Goal: Task Accomplishment & Management: Manage account settings

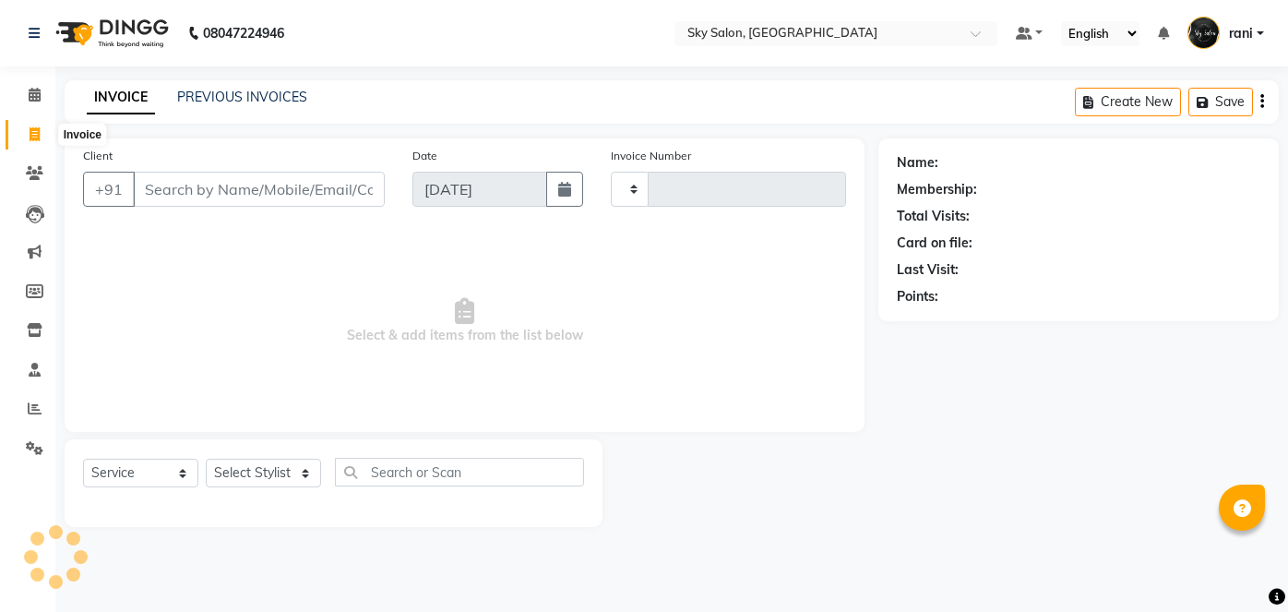
select select "service"
type input "12575"
select select "3537"
click at [207, 96] on link "PREVIOUS INVOICES" at bounding box center [242, 97] width 130 height 17
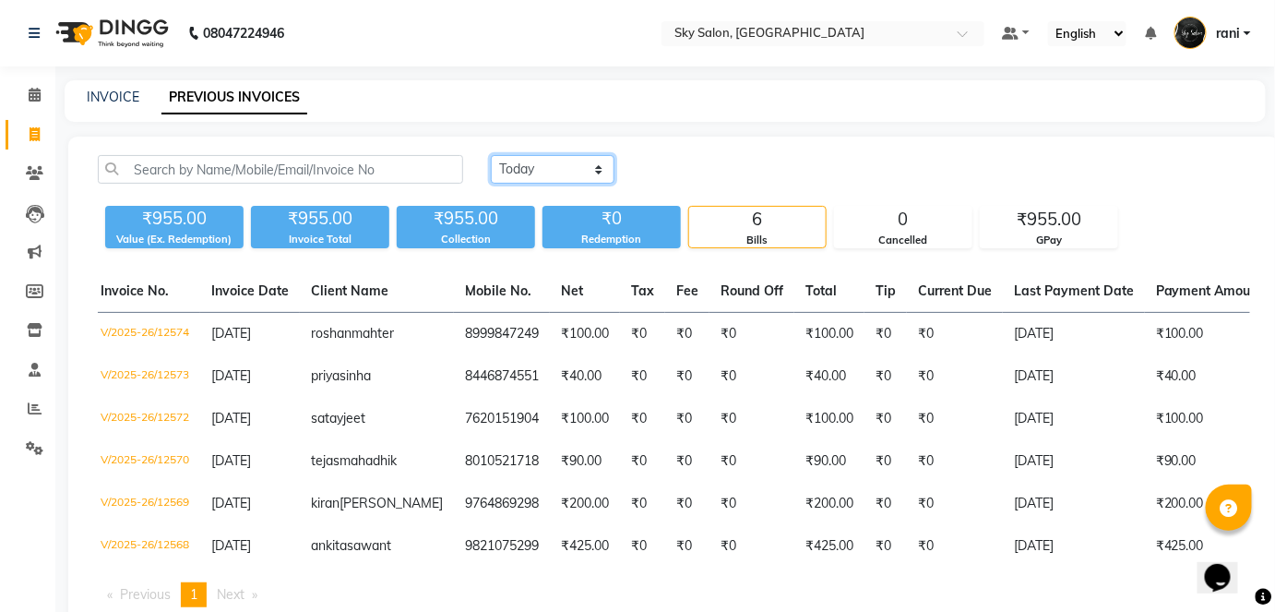
click at [606, 165] on select "[DATE] [DATE] Custom Range" at bounding box center [553, 169] width 124 height 29
select select "[DATE]"
click at [491, 155] on select "[DATE] [DATE] Custom Range" at bounding box center [553, 169] width 124 height 29
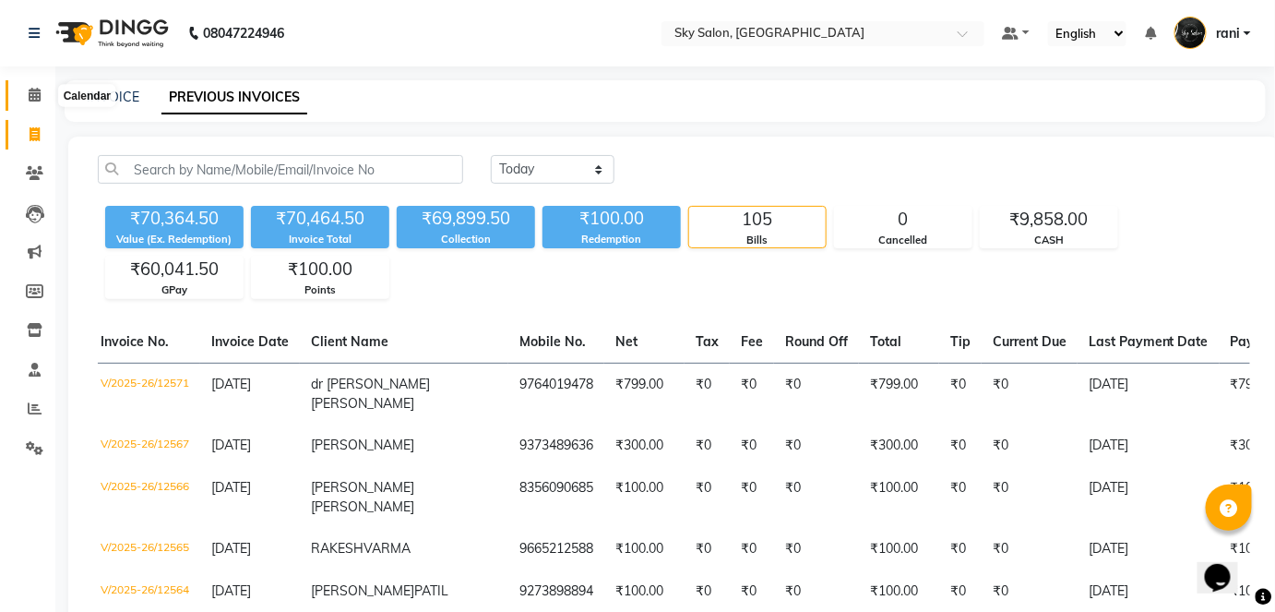
click at [31, 100] on icon at bounding box center [35, 95] width 12 height 14
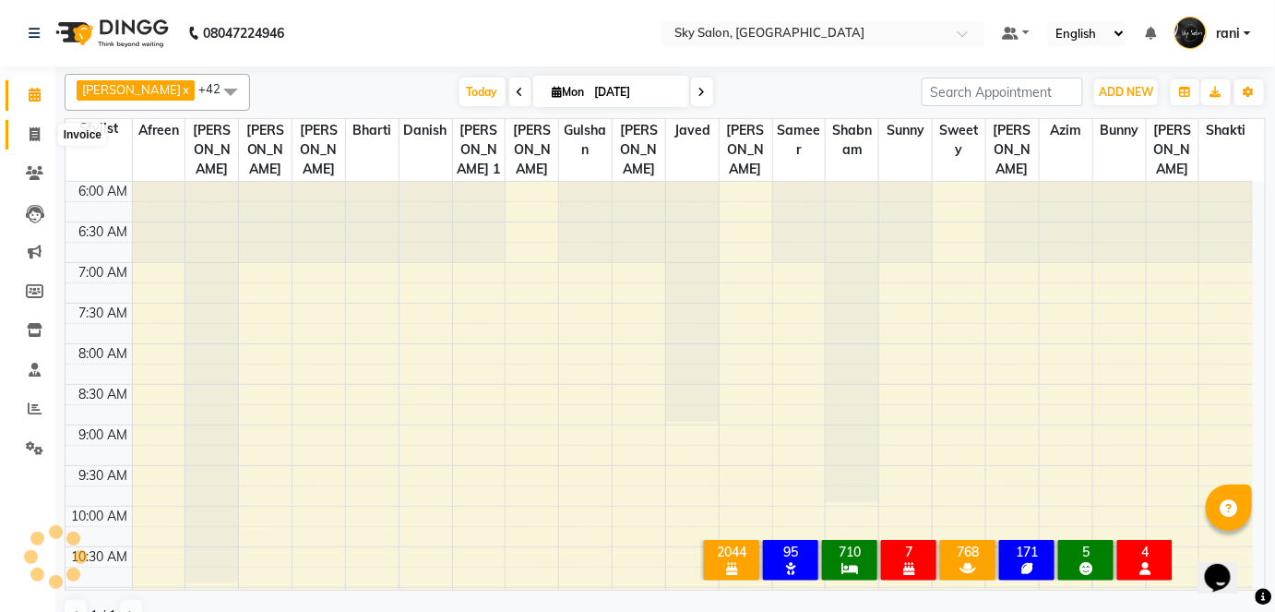
click at [43, 142] on span at bounding box center [34, 135] width 32 height 21
select select "service"
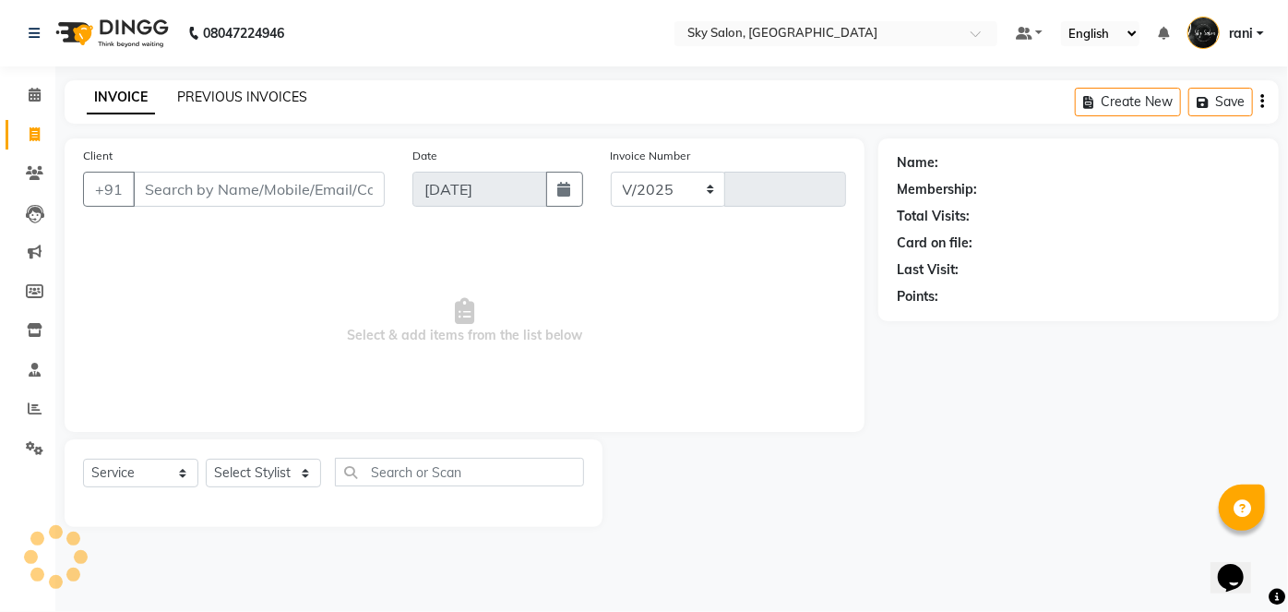
select select "3537"
type input "12575"
click at [285, 98] on link "PREVIOUS INVOICES" at bounding box center [242, 97] width 130 height 17
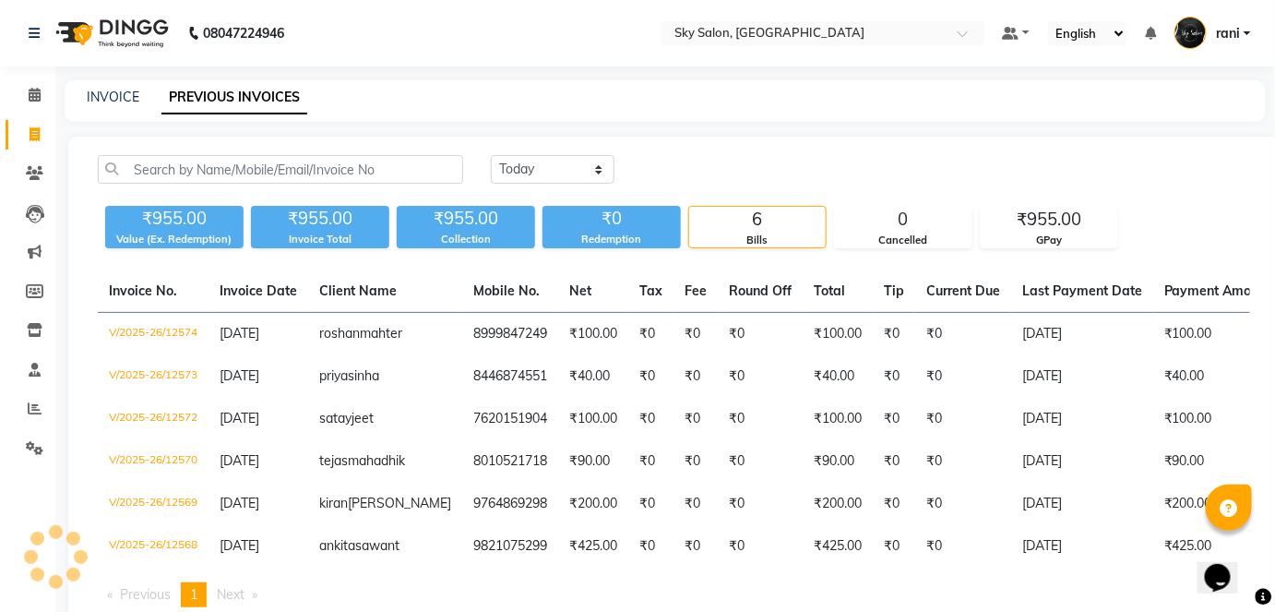
drag, startPoint x: 617, startPoint y: 187, endPoint x: 579, endPoint y: 152, distance: 51.6
click at [579, 152] on div "[DATE] [DATE] Custom Range ₹955.00 Value (Ex. Redemption) ₹955.00 Invoice Total…" at bounding box center [673, 389] width 1211 height 504
click at [577, 165] on select "[DATE] [DATE] Custom Range" at bounding box center [553, 169] width 124 height 29
select select "range"
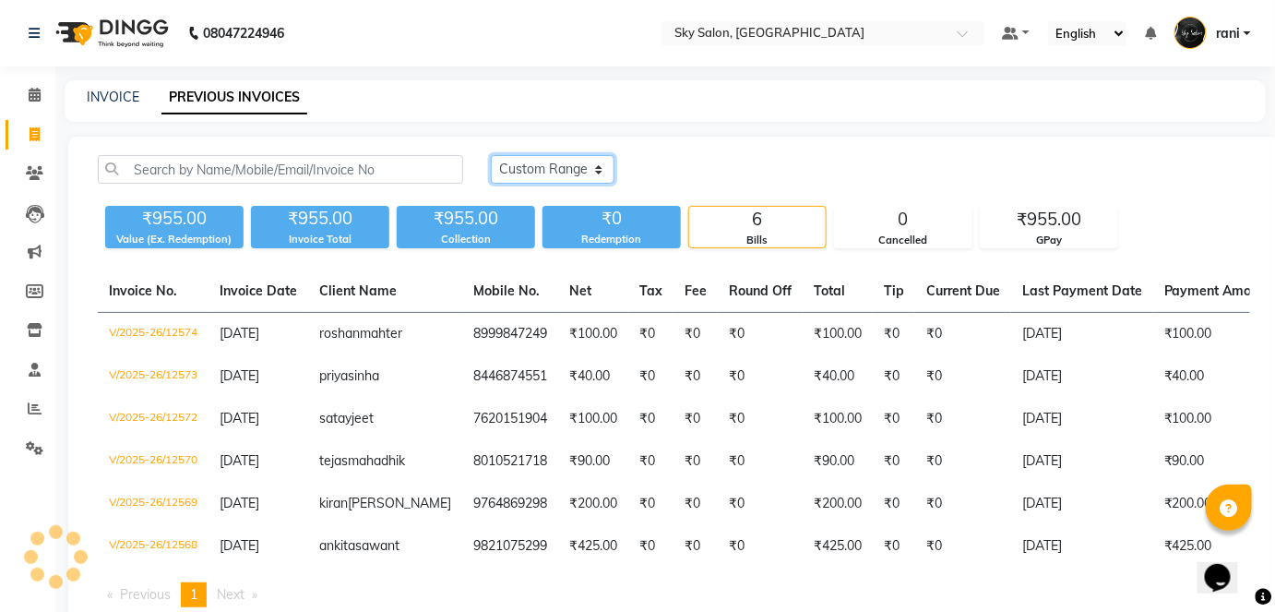
click at [491, 155] on select "[DATE] [DATE] Custom Range" at bounding box center [553, 169] width 124 height 29
click at [701, 175] on input "[DATE]" at bounding box center [702, 170] width 129 height 26
select select "9"
select select "2025"
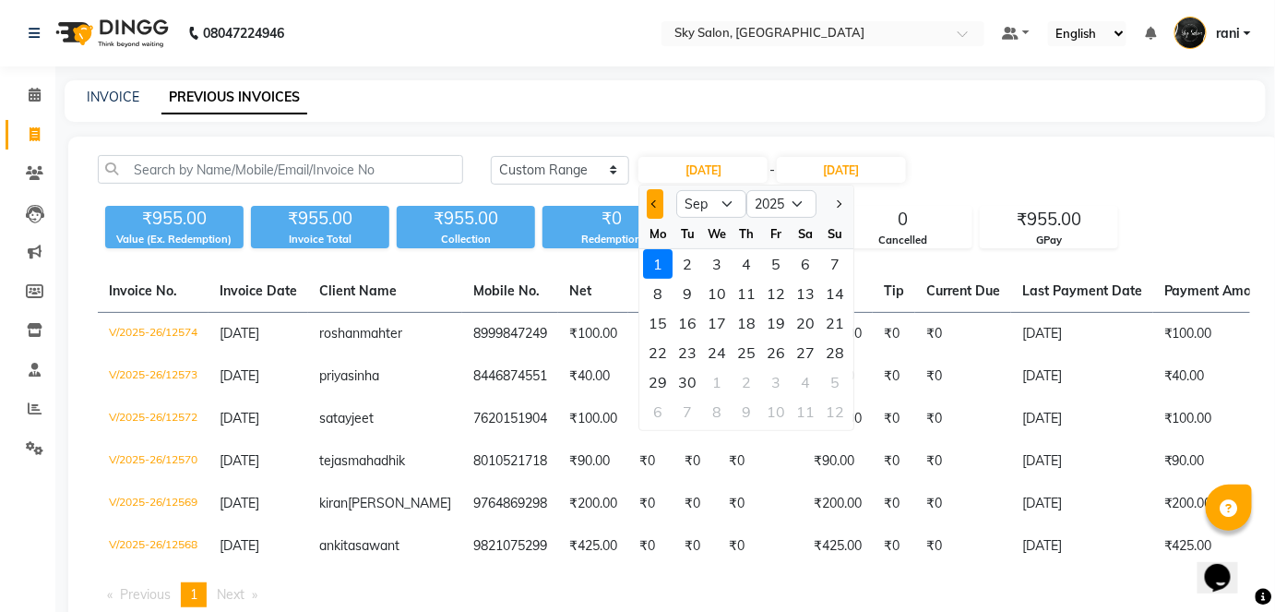
click at [659, 205] on button "Previous month" at bounding box center [656, 204] width 16 height 30
select select "8"
click at [771, 262] on div "1" at bounding box center [777, 264] width 30 height 30
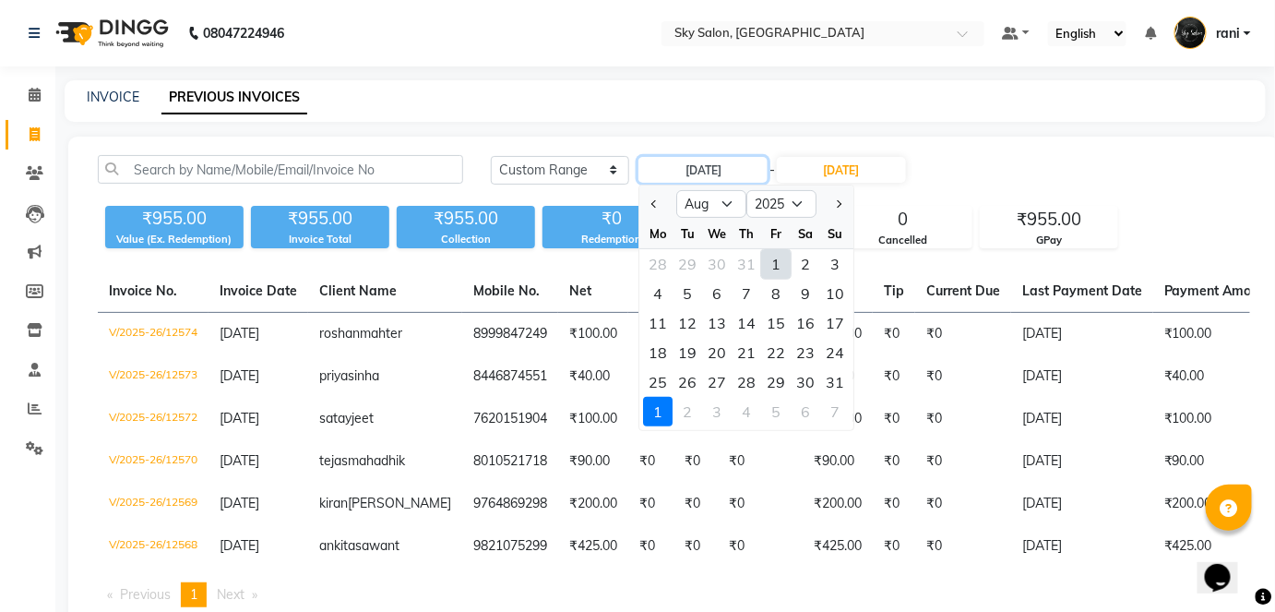
type input "[DATE]"
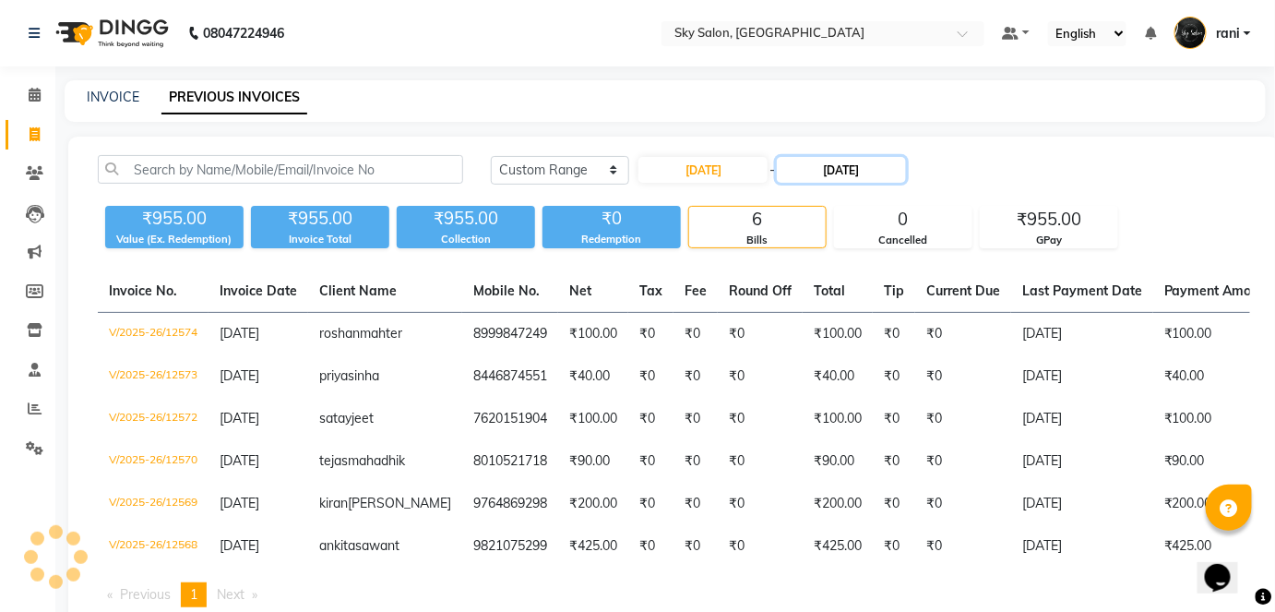
click at [876, 160] on input "[DATE]" at bounding box center [841, 170] width 129 height 26
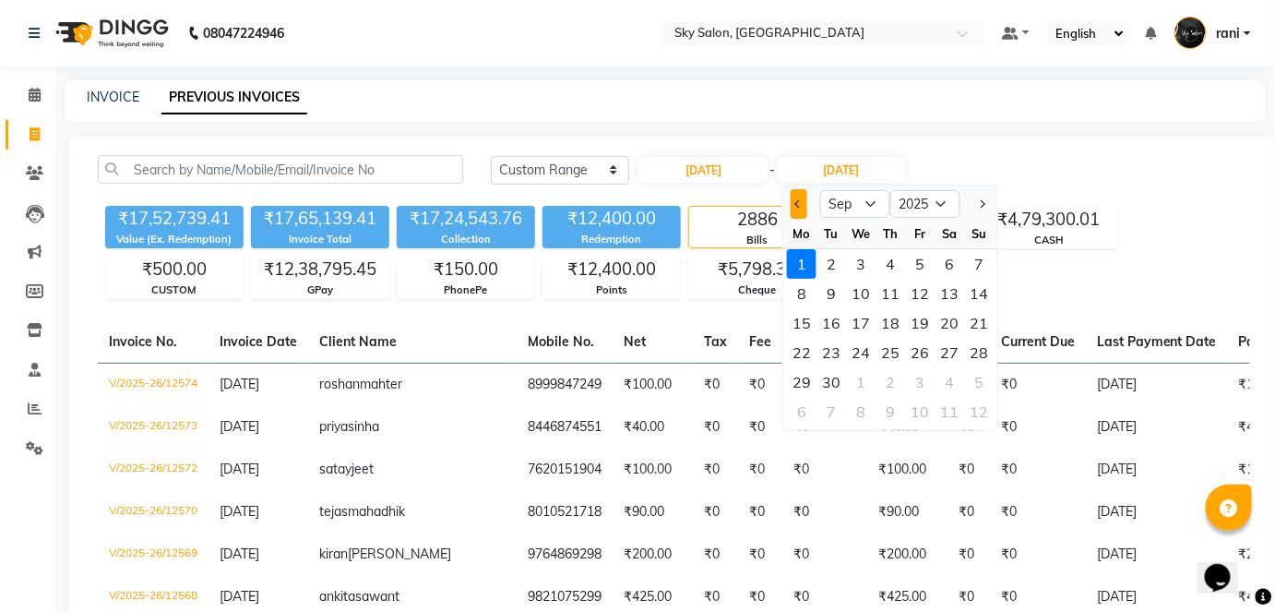
click at [801, 202] on span "Previous month" at bounding box center [798, 203] width 7 height 7
select select "8"
click at [976, 383] on div "31" at bounding box center [979, 382] width 30 height 30
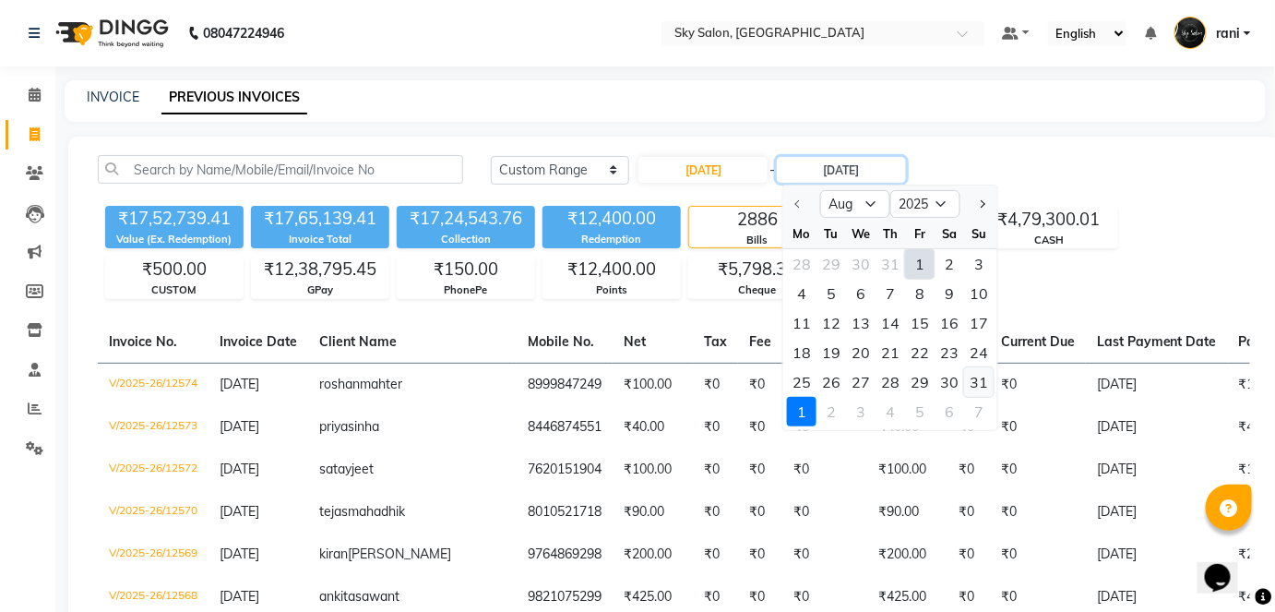
type input "[DATE]"
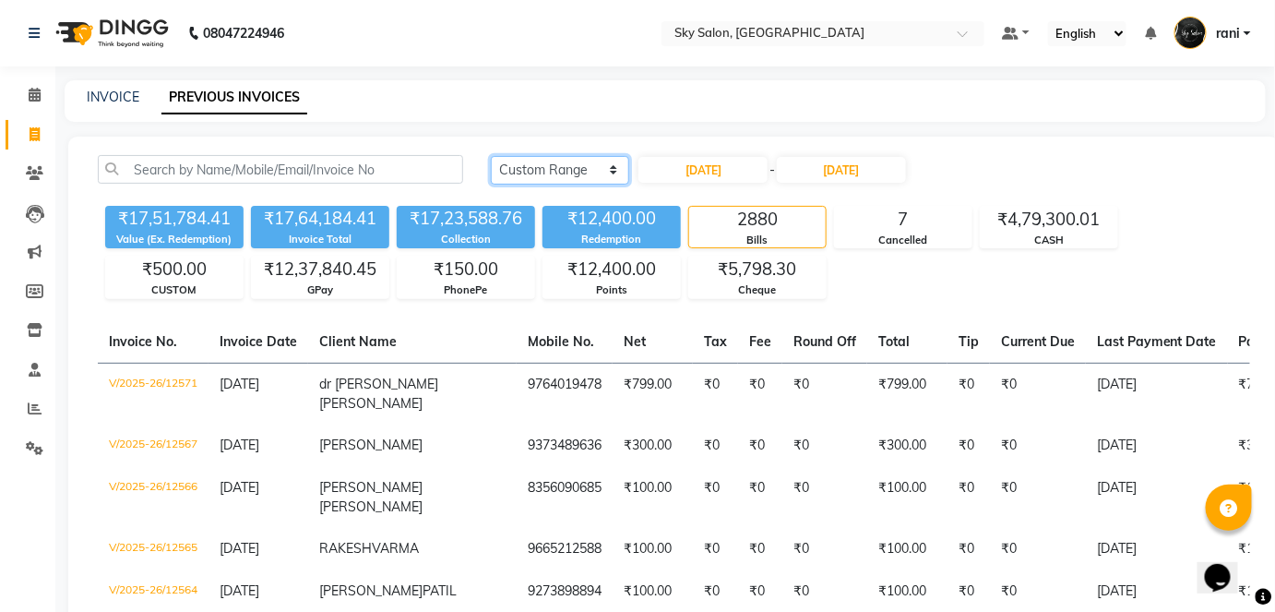
click at [598, 165] on select "[DATE] [DATE] Custom Range" at bounding box center [560, 170] width 138 height 29
select select "[DATE]"
click at [491, 156] on select "[DATE] [DATE] Custom Range" at bounding box center [560, 170] width 138 height 29
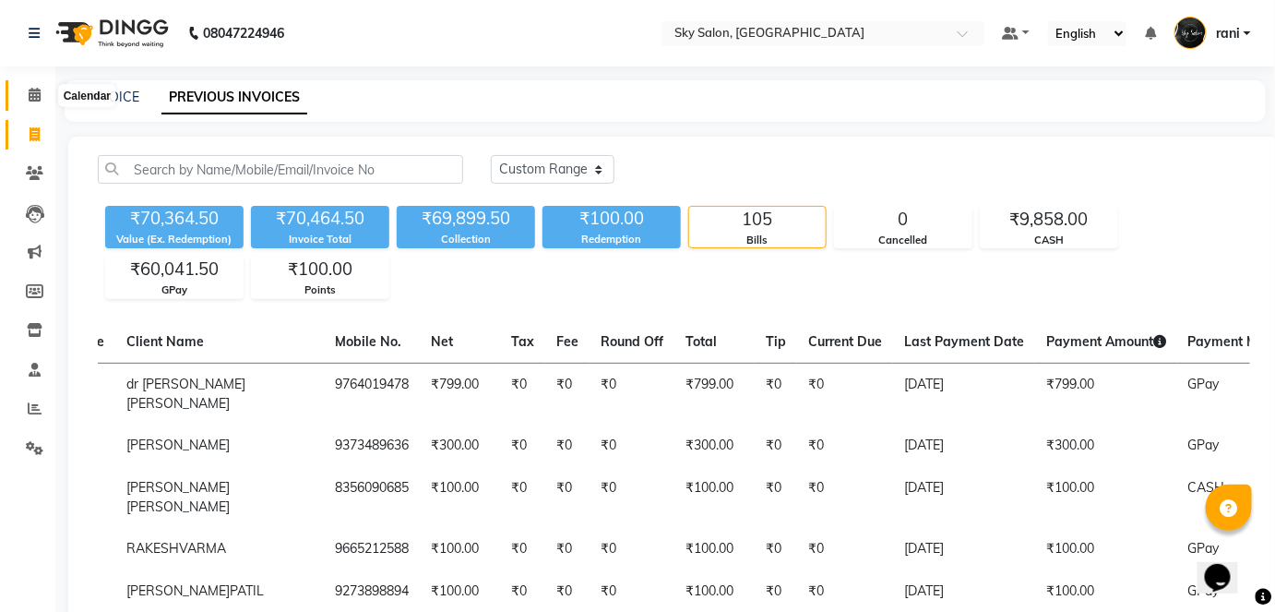
click at [34, 87] on span at bounding box center [34, 95] width 32 height 21
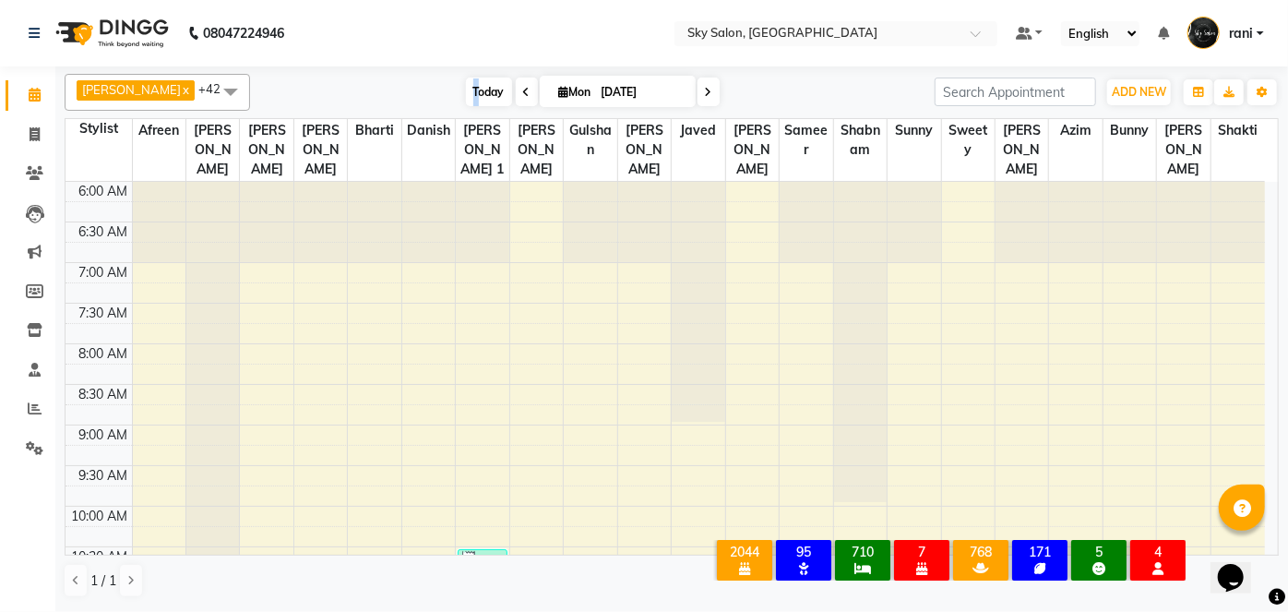
click at [466, 94] on span "Today" at bounding box center [489, 91] width 46 height 29
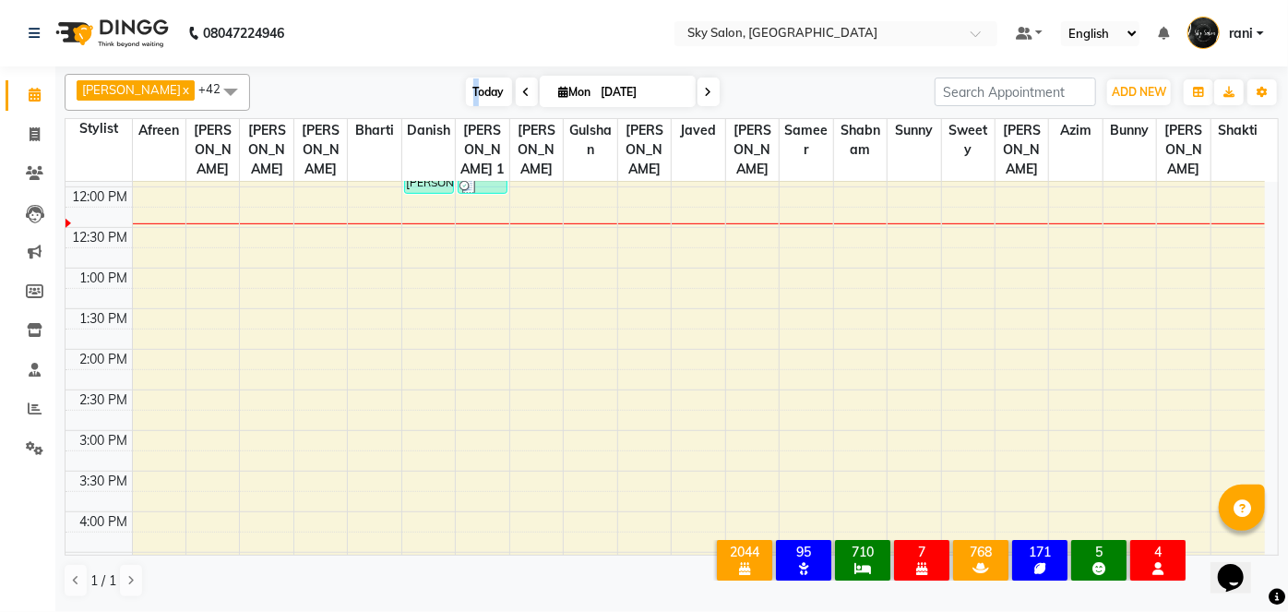
click at [466, 94] on span "Today" at bounding box center [489, 91] width 46 height 29
click at [469, 101] on span "Today" at bounding box center [489, 91] width 46 height 29
click at [466, 85] on span "Today" at bounding box center [489, 91] width 46 height 29
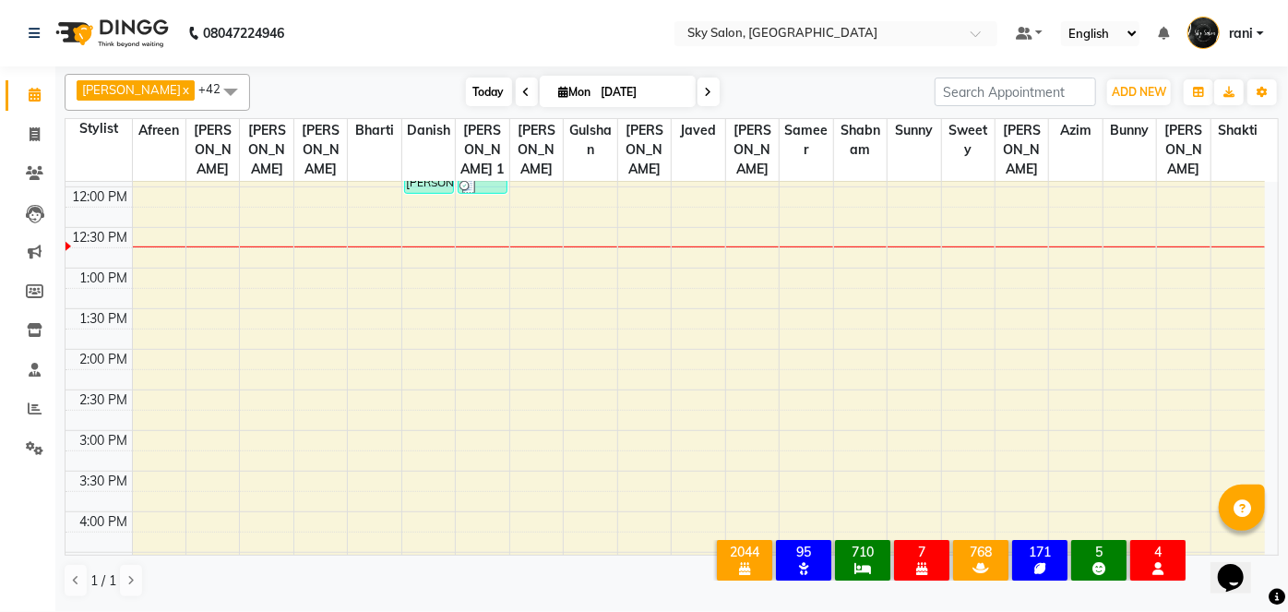
click at [474, 93] on span "Today" at bounding box center [489, 91] width 46 height 29
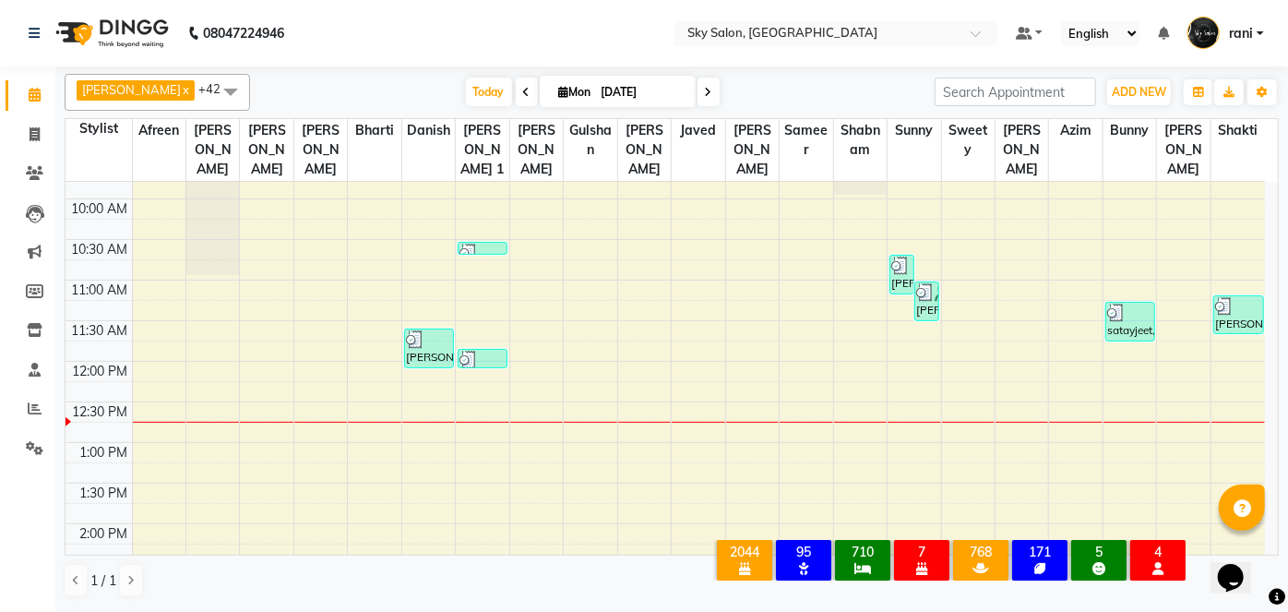
scroll to position [307, 0]
click at [612, 87] on input "[DATE]" at bounding box center [642, 92] width 92 height 28
select select "9"
select select "2025"
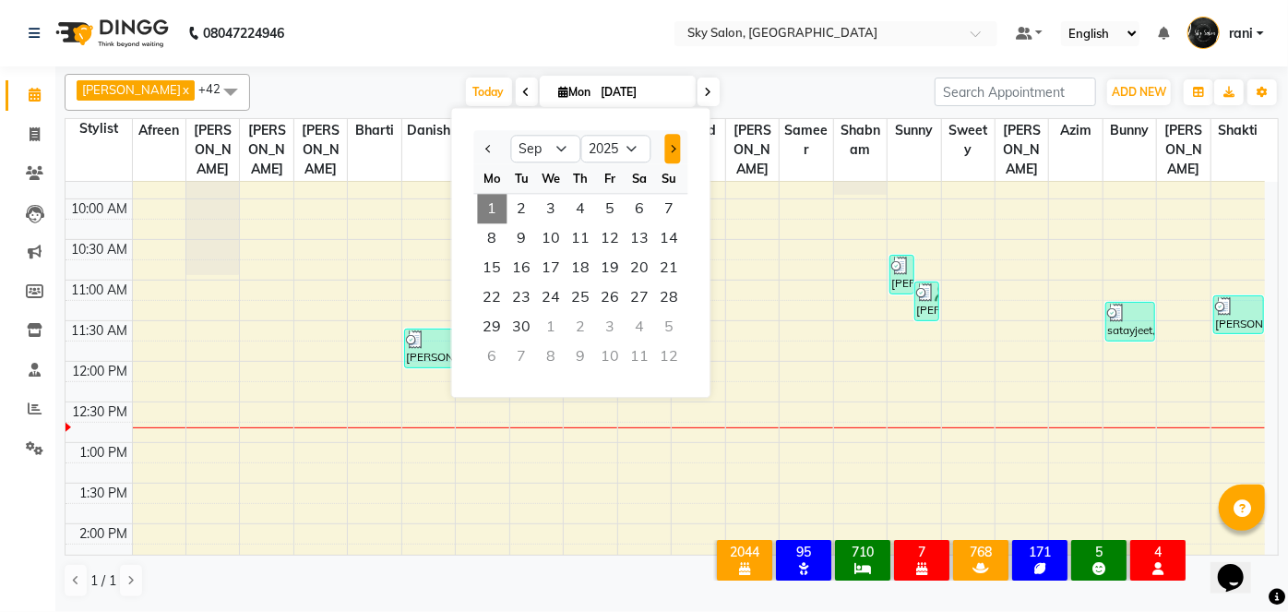
click at [664, 158] on button "Next month" at bounding box center [672, 149] width 16 height 30
select select "10"
click at [576, 290] on span "23" at bounding box center [581, 297] width 30 height 30
type input "[DATE]"
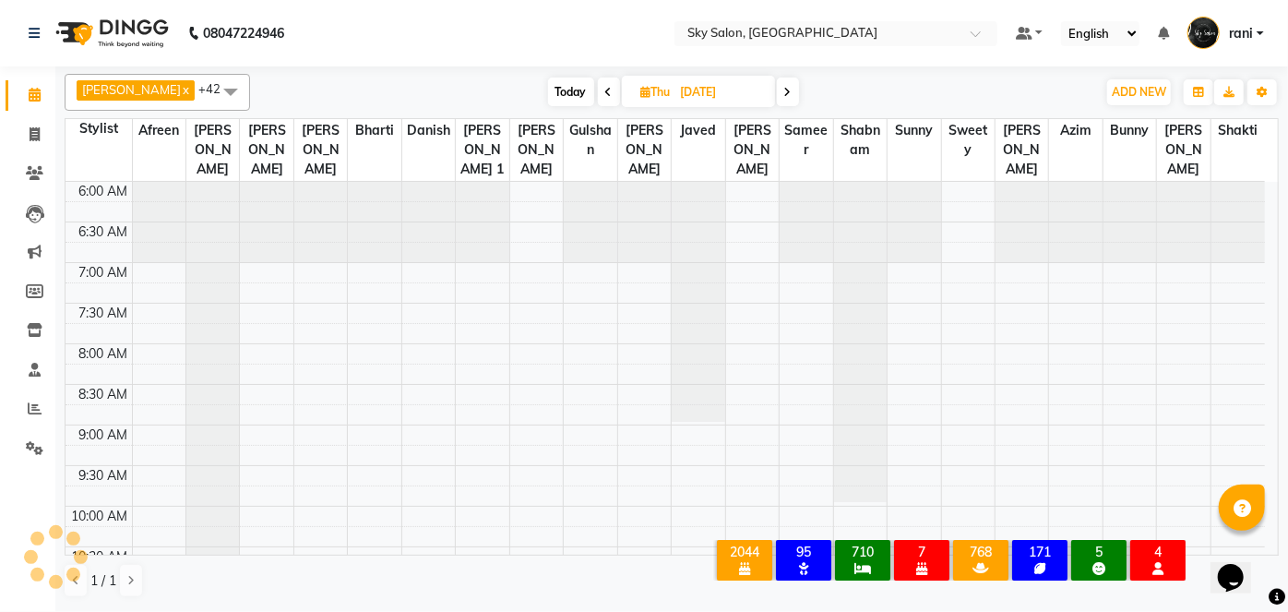
scroll to position [481, 0]
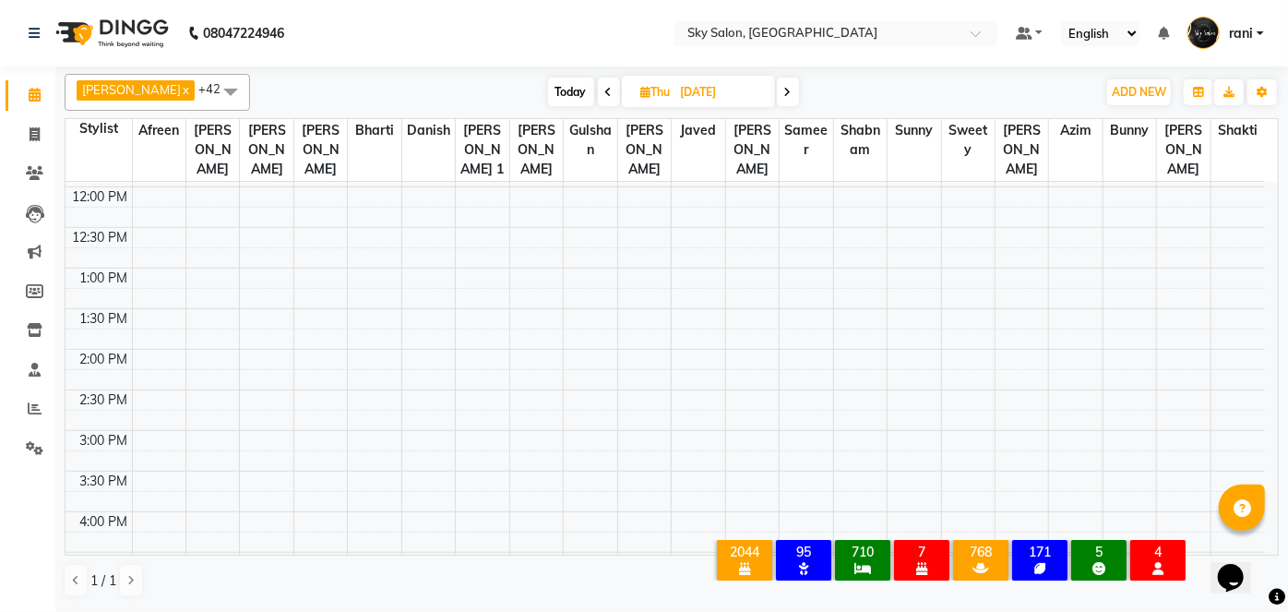
click at [707, 78] on input "[DATE]" at bounding box center [721, 92] width 92 height 28
select select "10"
select select "2025"
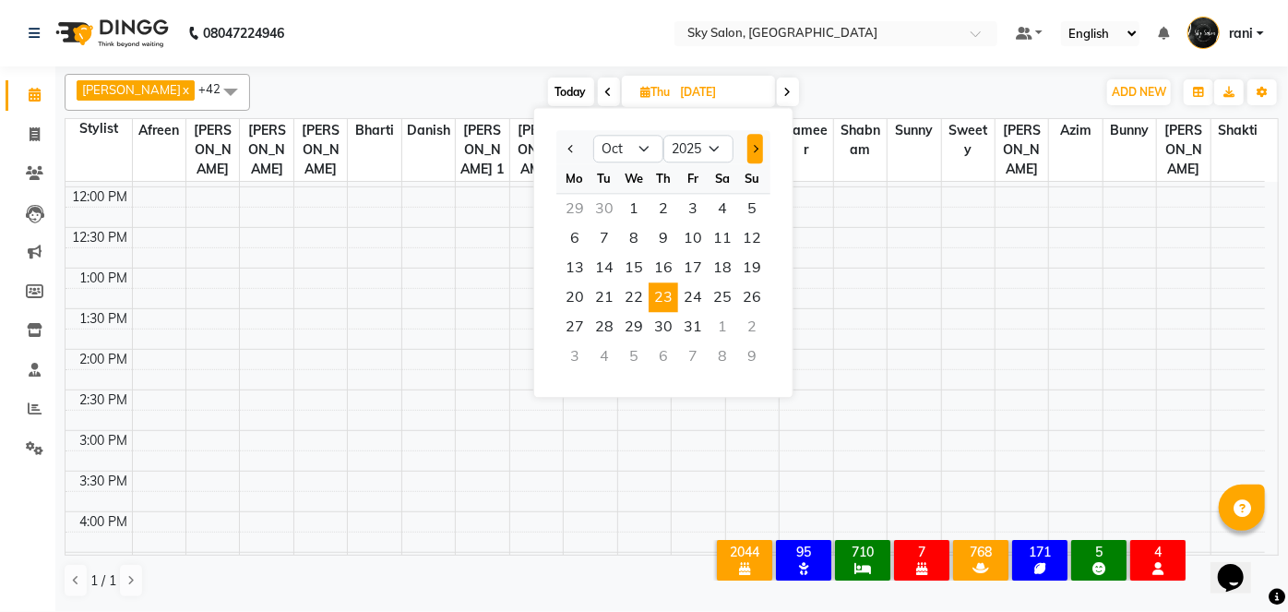
click at [757, 138] on button "Next month" at bounding box center [755, 149] width 16 height 30
click at [576, 139] on button "Previous month" at bounding box center [572, 149] width 16 height 30
select select "10"
